Goal: Browse casually: Explore the website without a specific task or goal

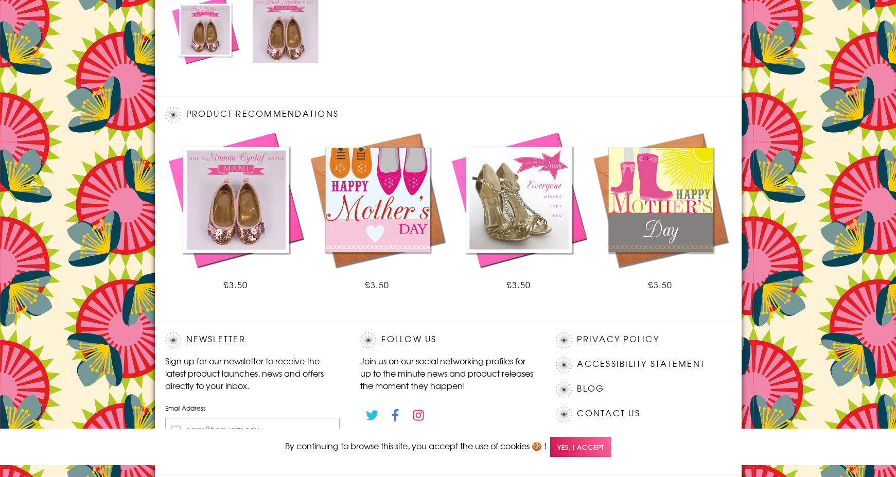
scroll to position [584, 0]
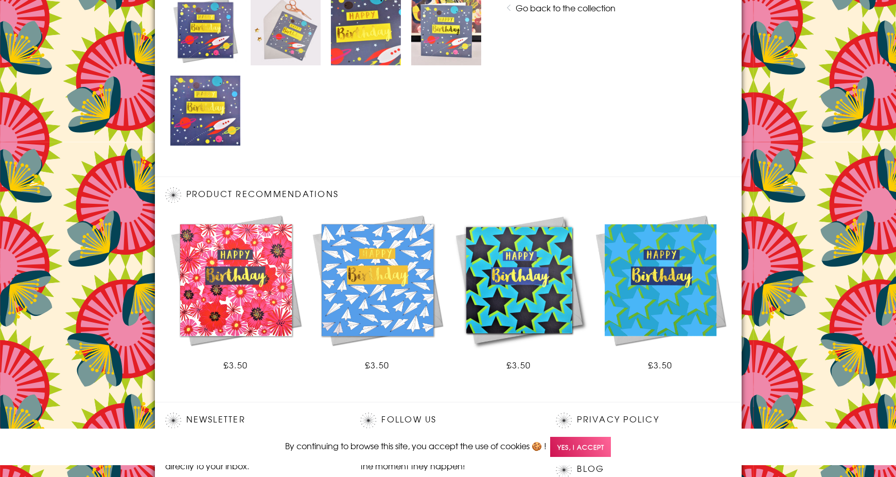
scroll to position [665, 0]
